Goal: Information Seeking & Learning: Check status

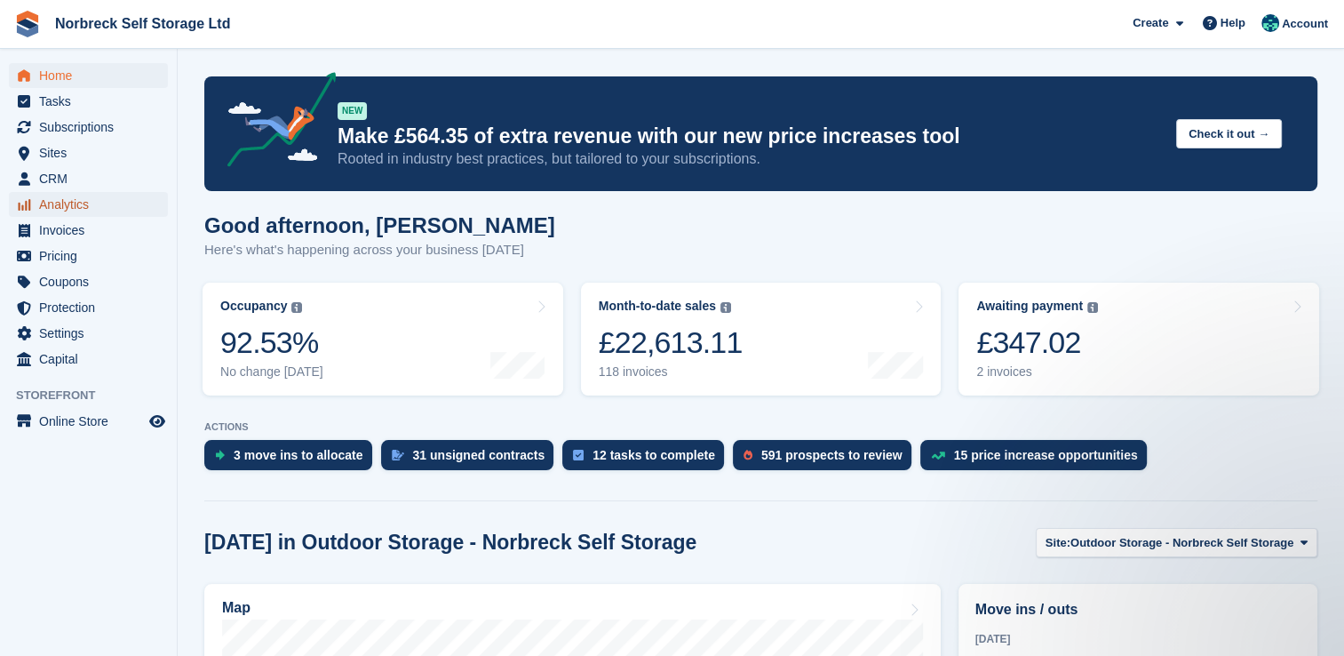
click at [57, 208] on span "Analytics" at bounding box center [92, 204] width 107 height 25
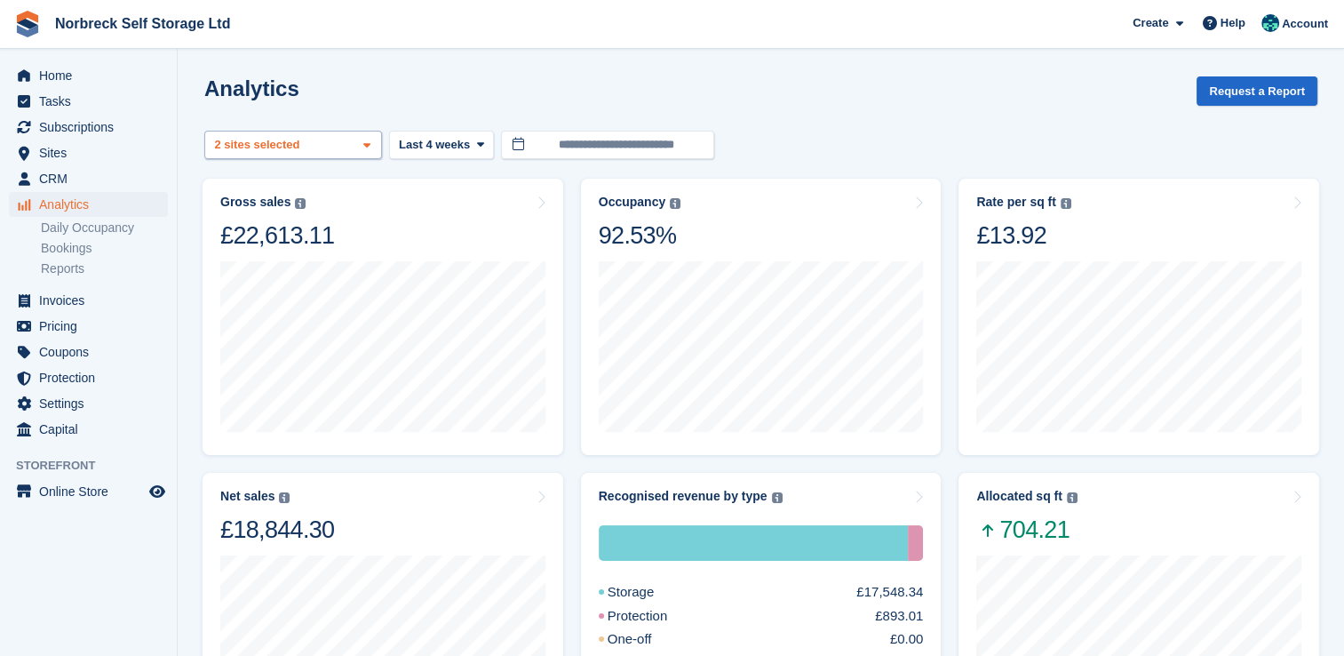
click at [372, 146] on span at bounding box center [367, 146] width 14 height 14
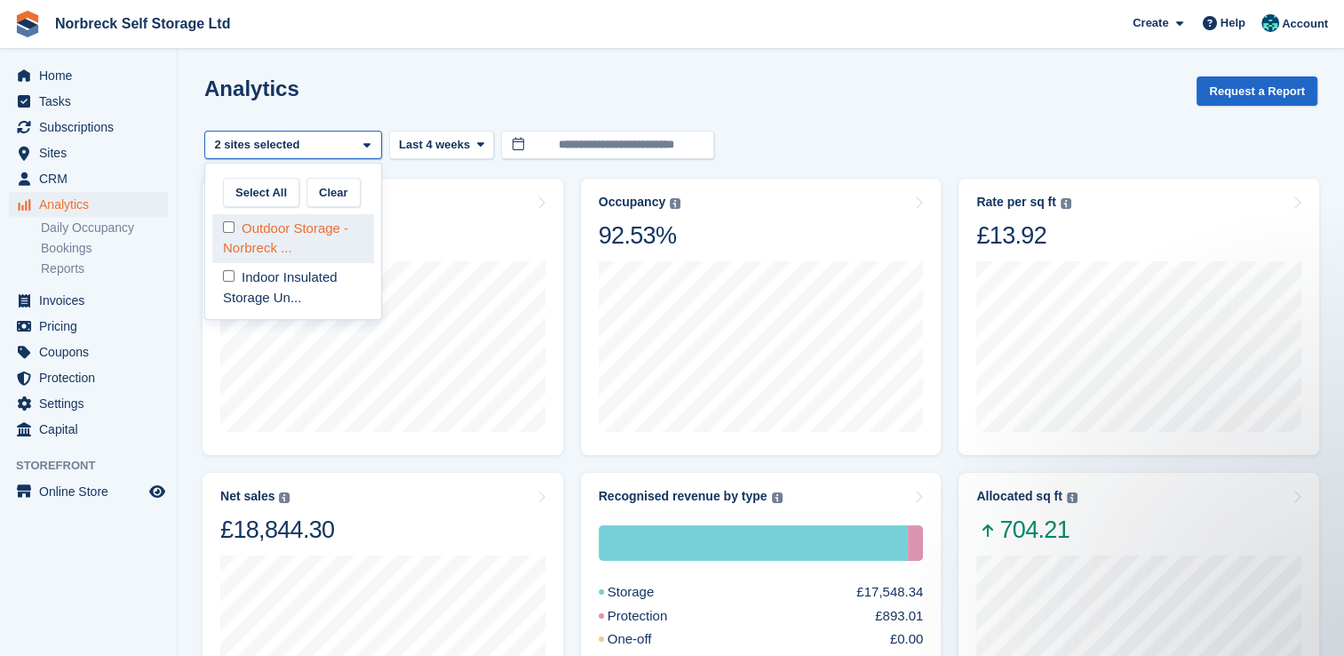
click at [338, 249] on div "Outdoor Storage - Norbreck ..." at bounding box center [293, 238] width 162 height 49
select select "****"
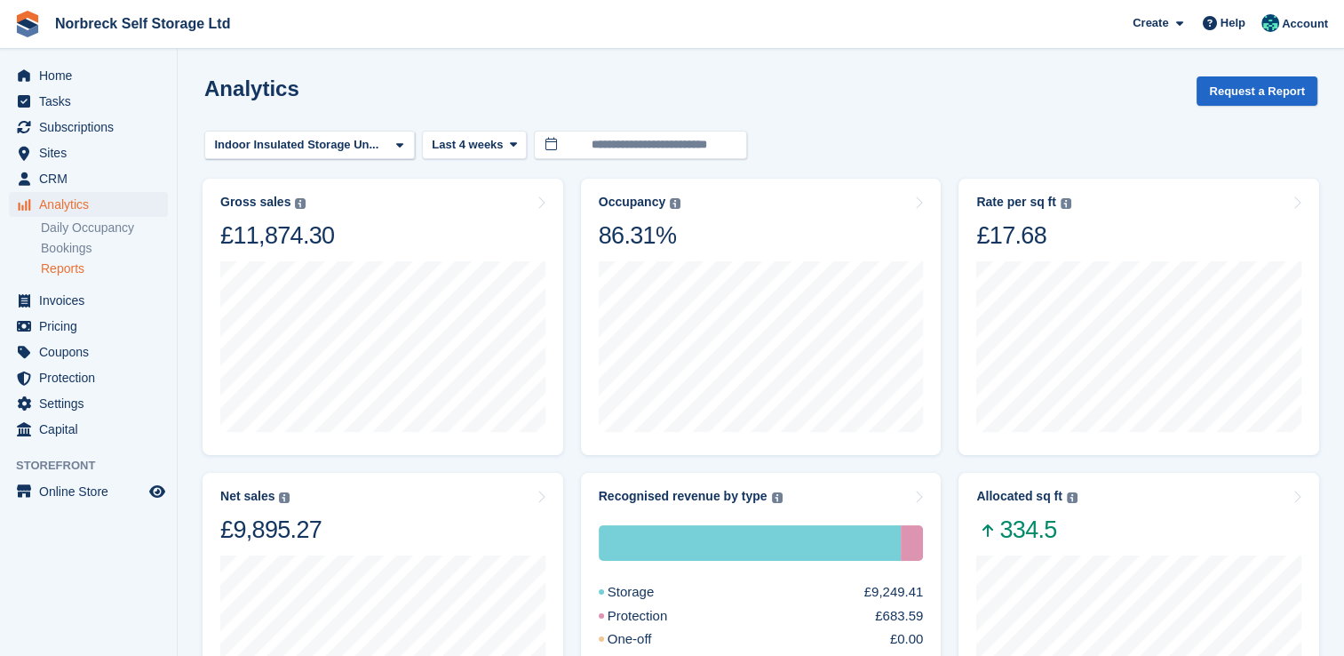
click at [60, 275] on link "Reports" at bounding box center [104, 268] width 127 height 17
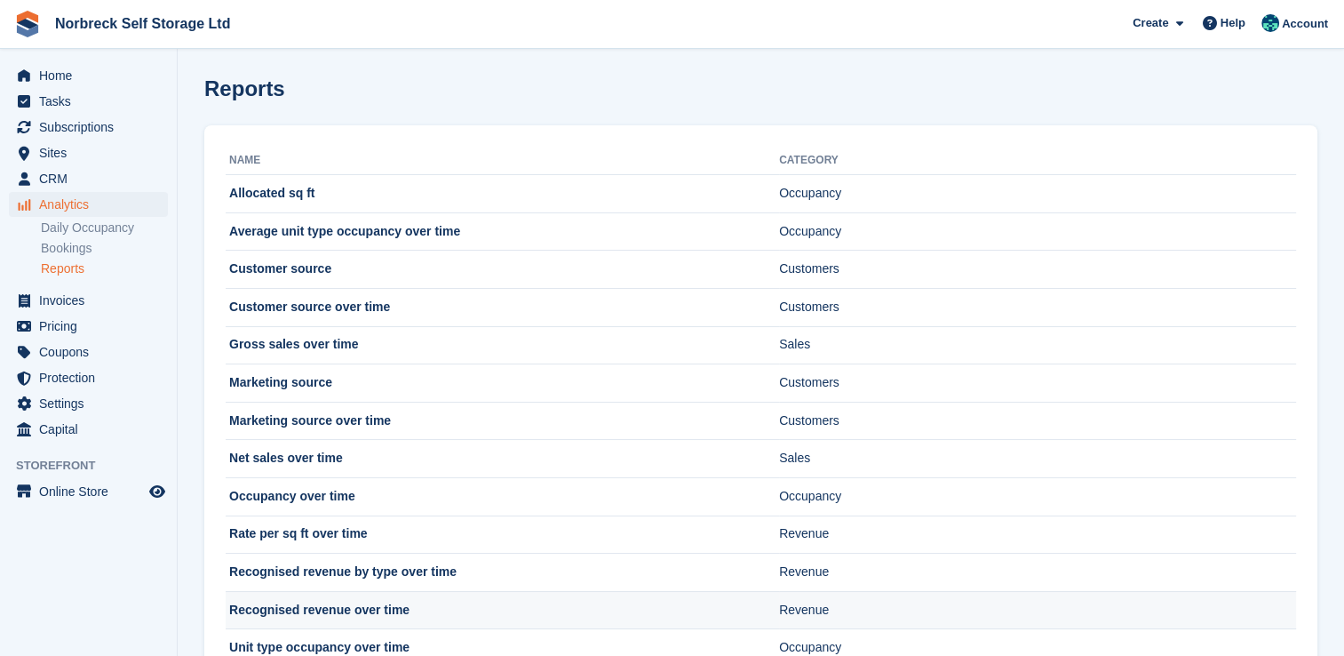
click at [319, 618] on td "Recognised revenue over time" at bounding box center [503, 610] width 554 height 38
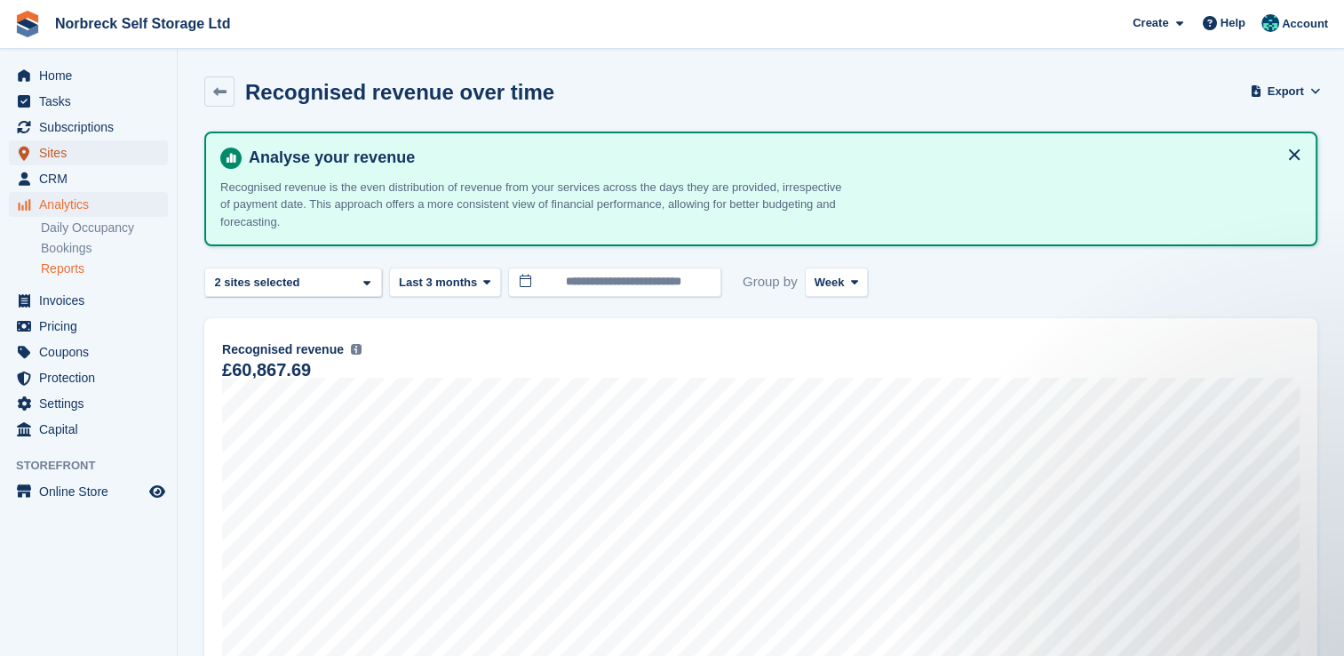
click at [53, 153] on span "Sites" at bounding box center [92, 152] width 107 height 25
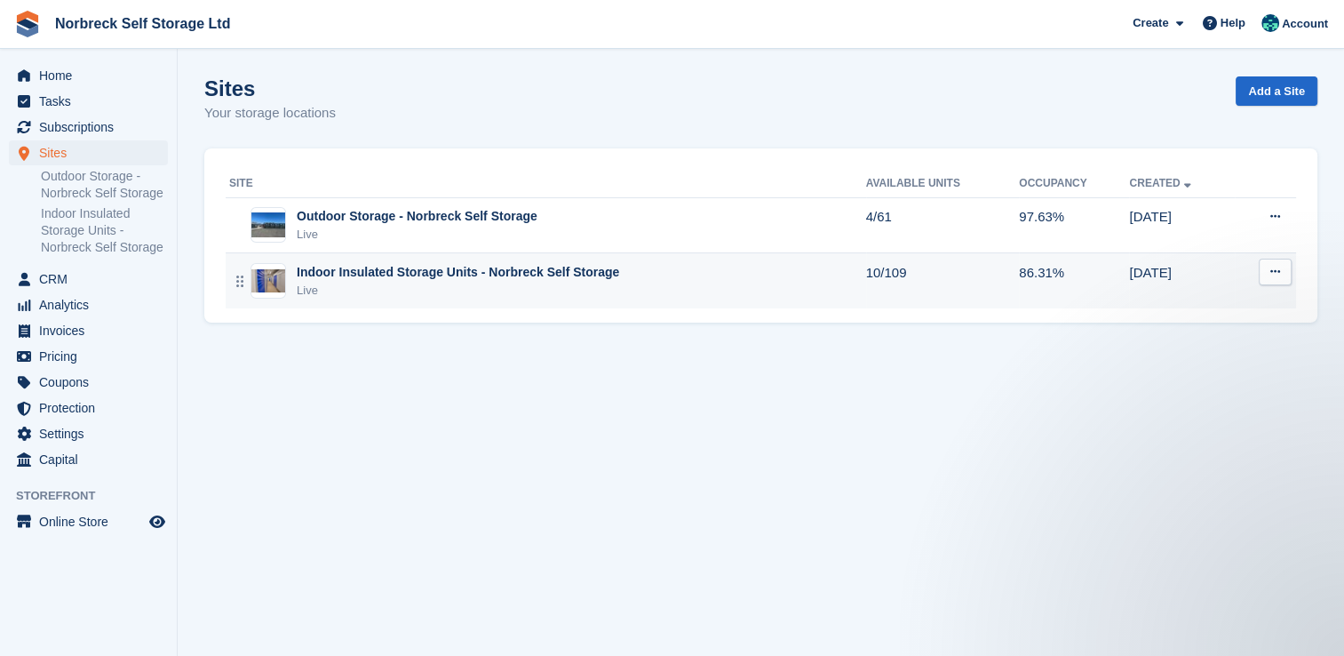
click at [576, 271] on div "Indoor Insulated Storage Units - Norbreck Self Storage" at bounding box center [458, 272] width 323 height 19
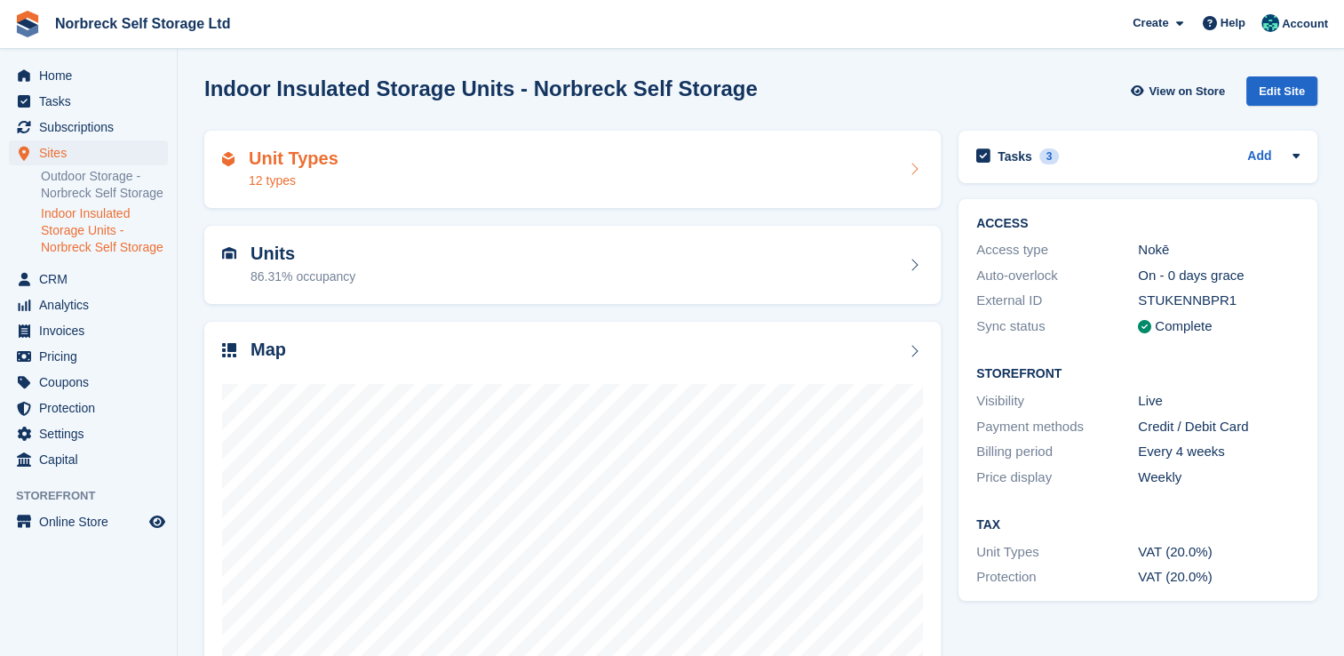
click at [287, 179] on div "12 types" at bounding box center [294, 180] width 90 height 19
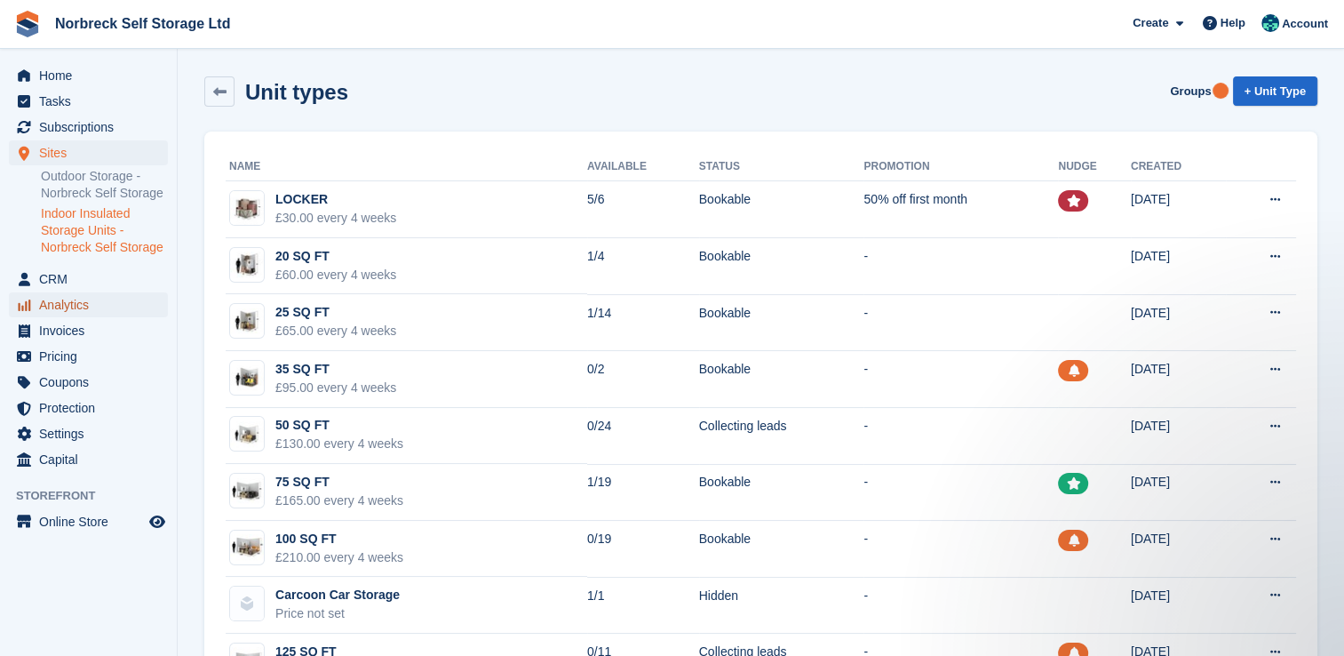
click at [68, 304] on span "Analytics" at bounding box center [92, 304] width 107 height 25
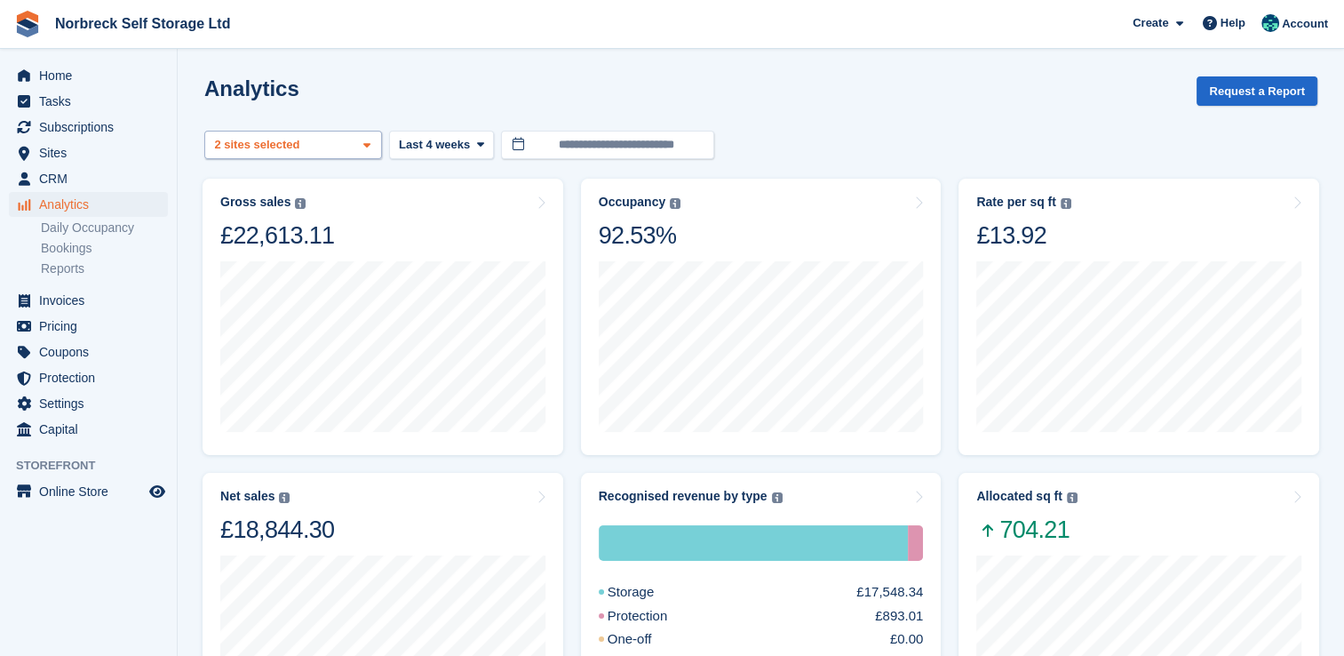
click at [368, 145] on icon at bounding box center [366, 146] width 7 height 12
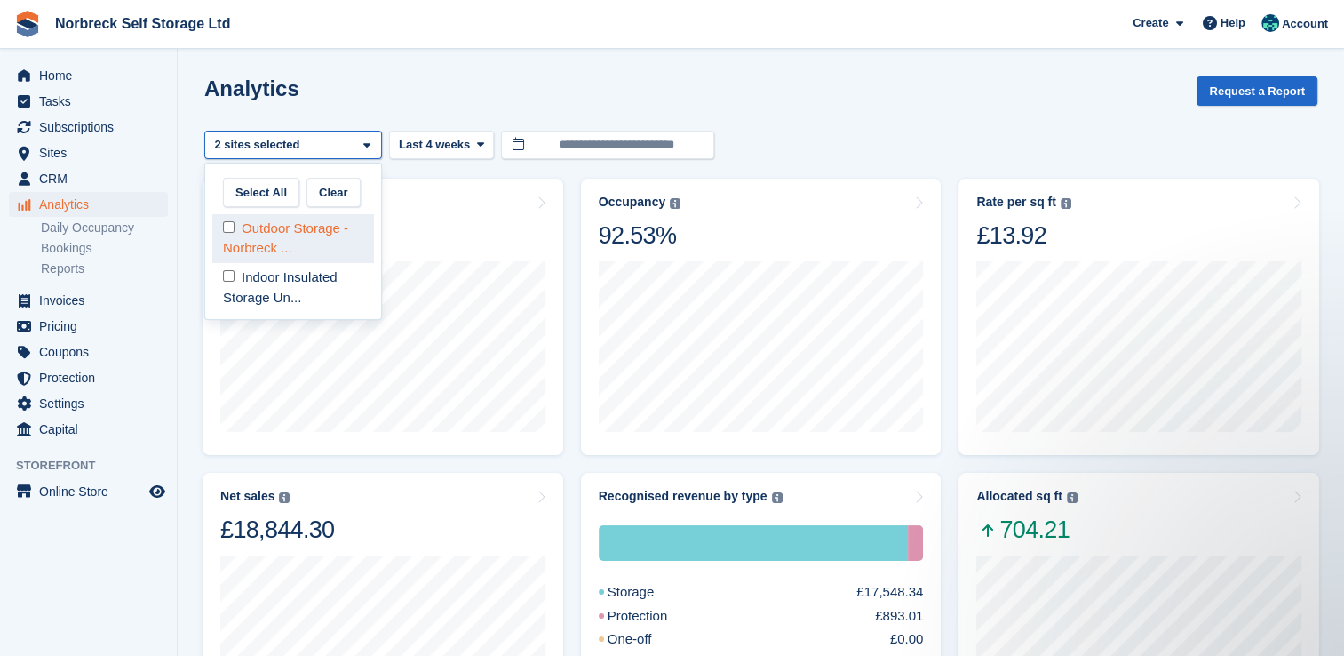
click at [334, 247] on div "Outdoor Storage - Norbreck ..." at bounding box center [293, 238] width 162 height 49
select select "****"
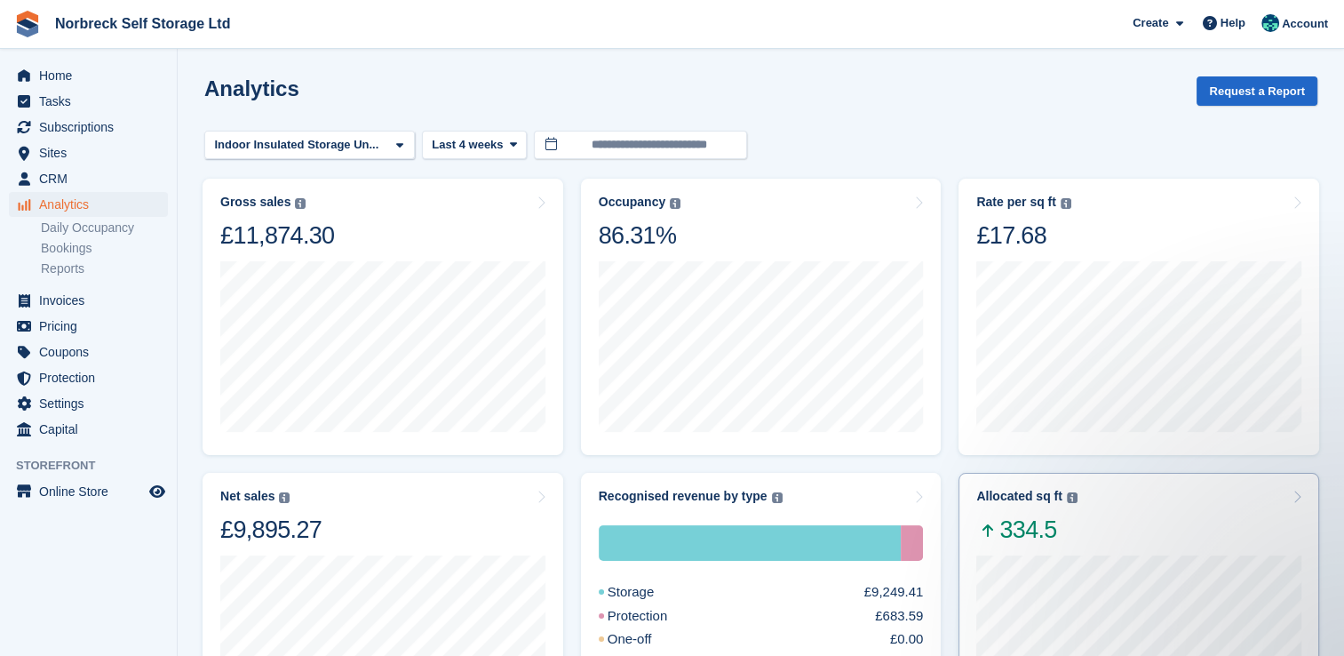
click at [1187, 539] on div "Allocated sq ft The total change in allocated area from the beginning to the en…" at bounding box center [1139, 517] width 325 height 56
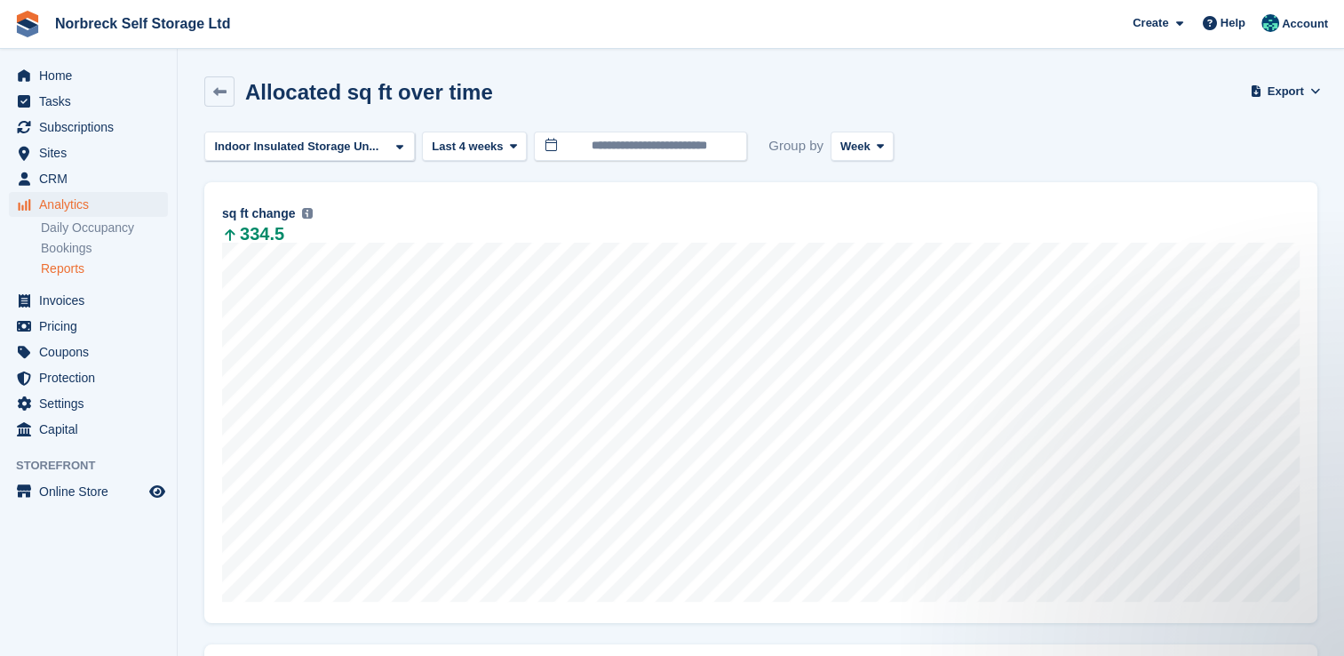
click at [68, 272] on link "Reports" at bounding box center [104, 268] width 127 height 17
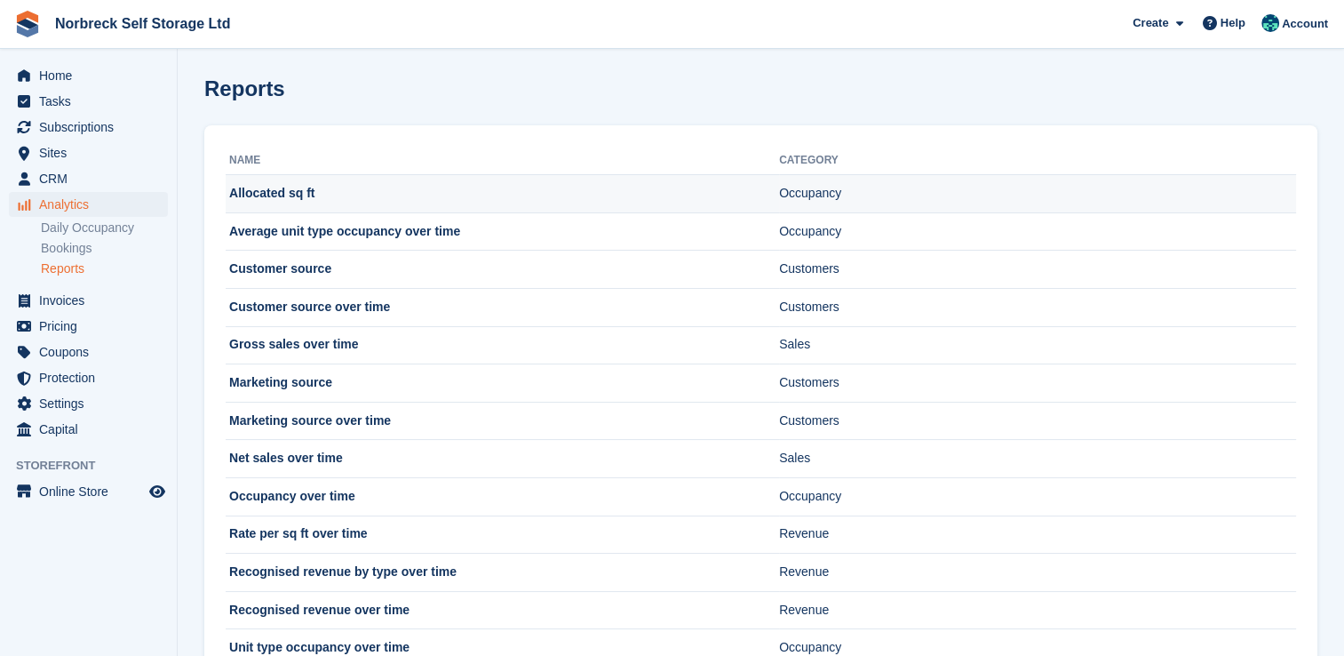
click at [260, 195] on td "Allocated sq ft" at bounding box center [503, 194] width 554 height 38
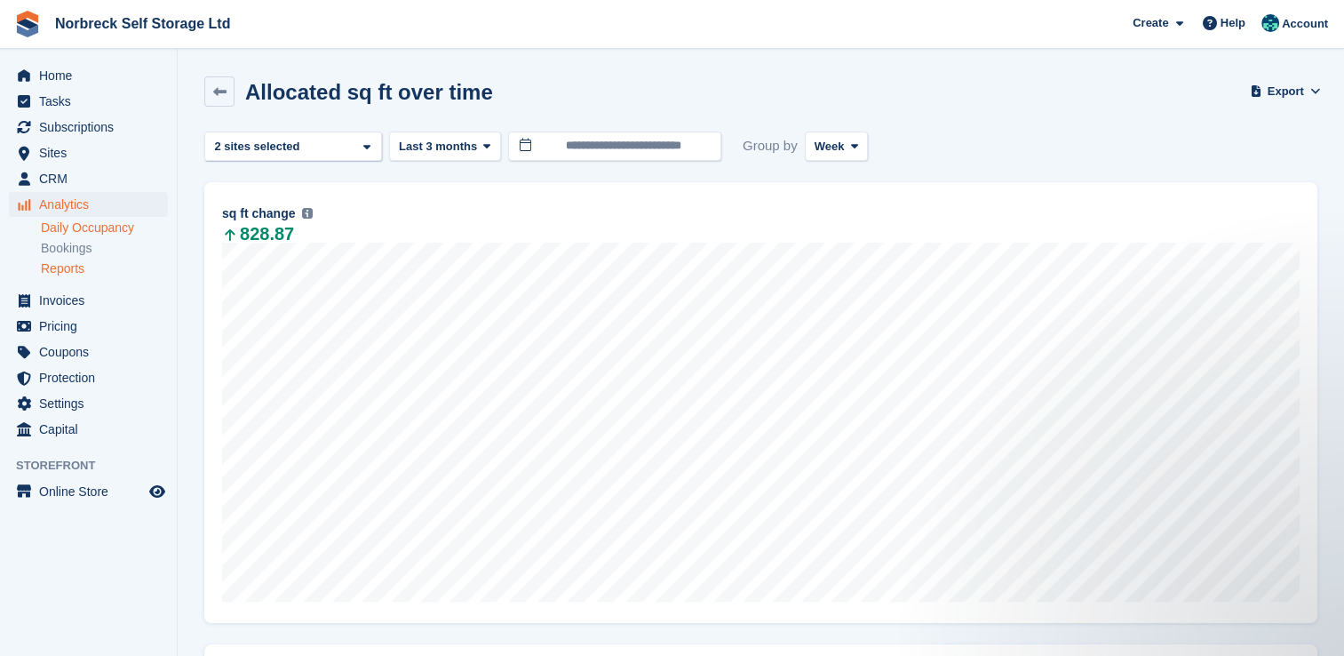
click at [89, 228] on link "Daily Occupancy" at bounding box center [104, 227] width 127 height 17
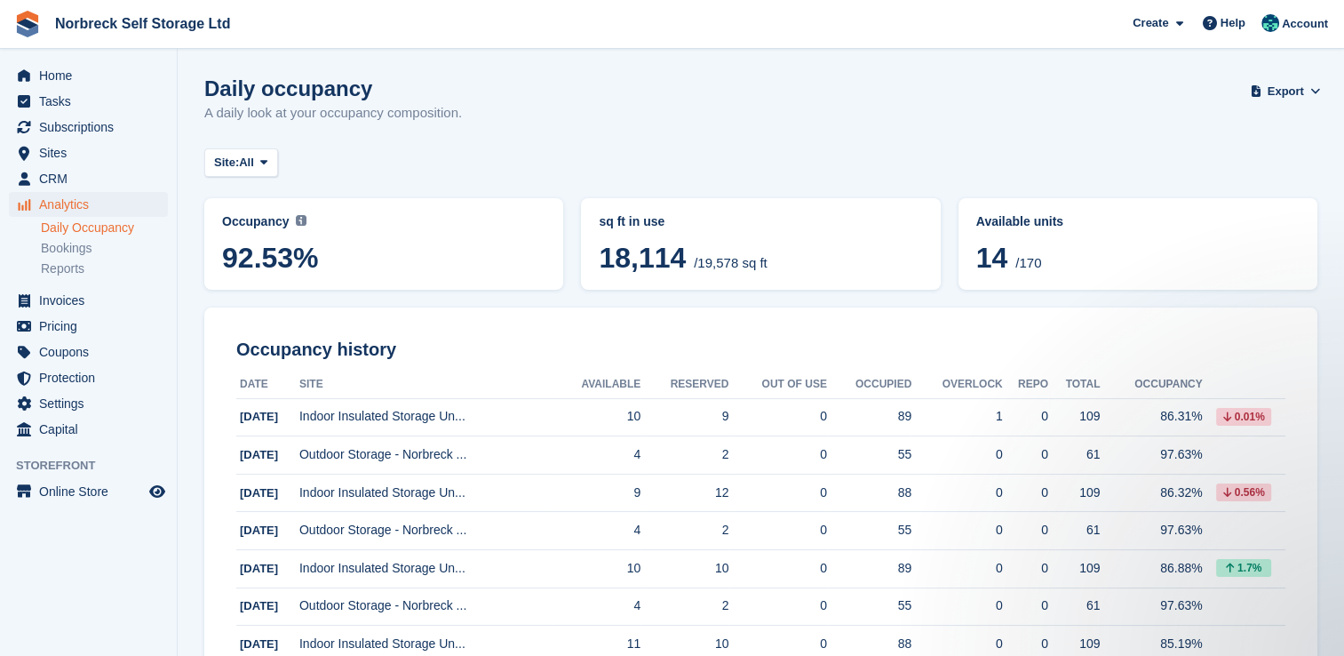
click at [653, 263] on span "18,114" at bounding box center [642, 258] width 87 height 32
click at [267, 163] on icon at bounding box center [263, 162] width 7 height 12
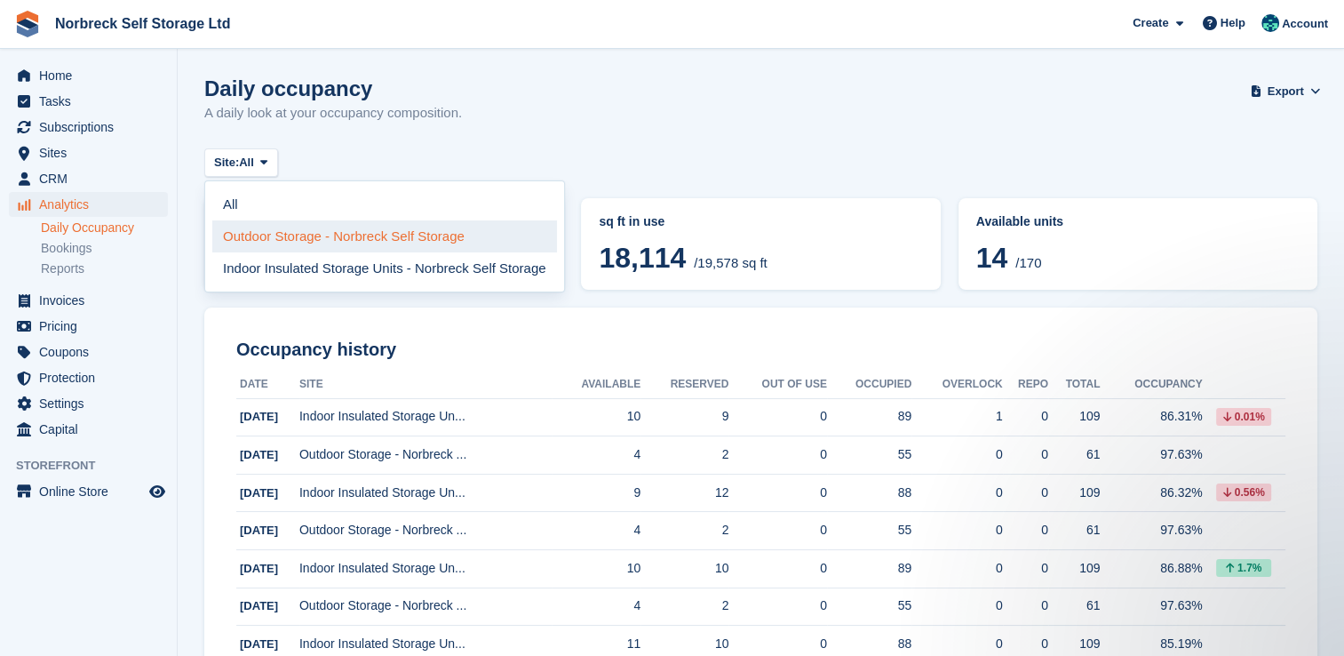
click at [277, 234] on link "Outdoor Storage - Norbreck Self Storage" at bounding box center [384, 236] width 345 height 32
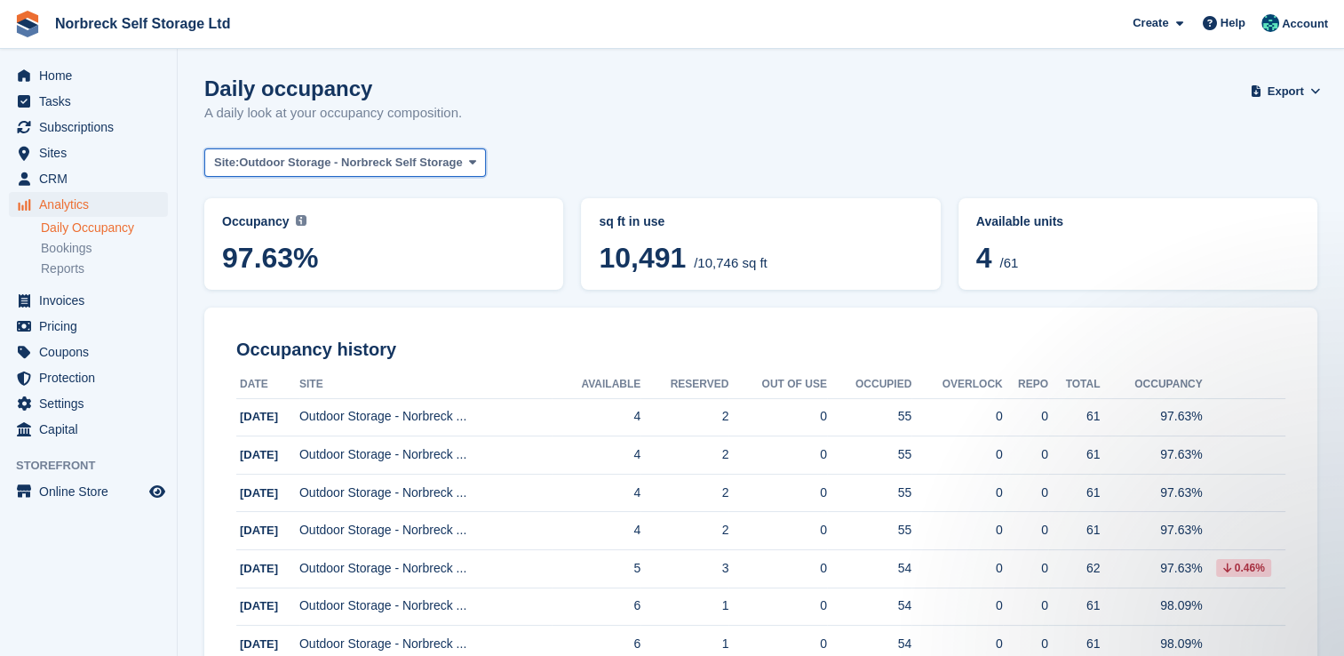
click at [469, 160] on icon at bounding box center [472, 162] width 7 height 12
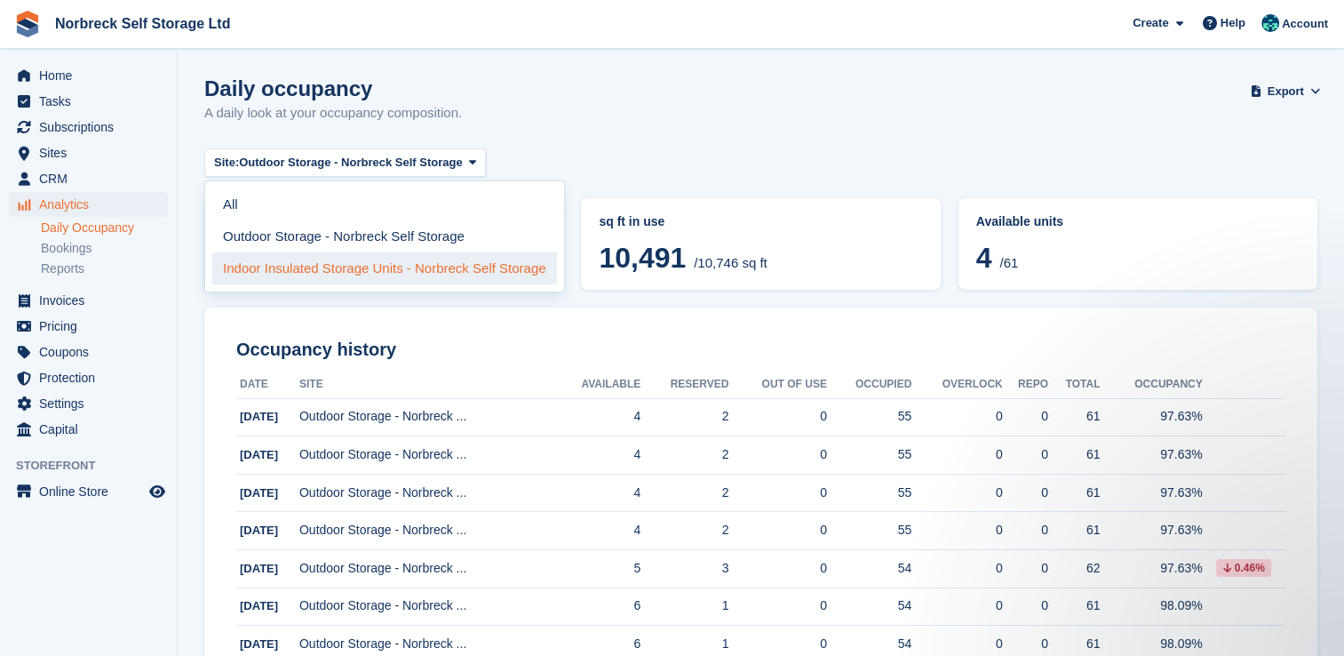
click at [346, 262] on link "Indoor Insulated Storage Units - Norbreck Self Storage" at bounding box center [384, 268] width 345 height 32
